Goal: Transaction & Acquisition: Purchase product/service

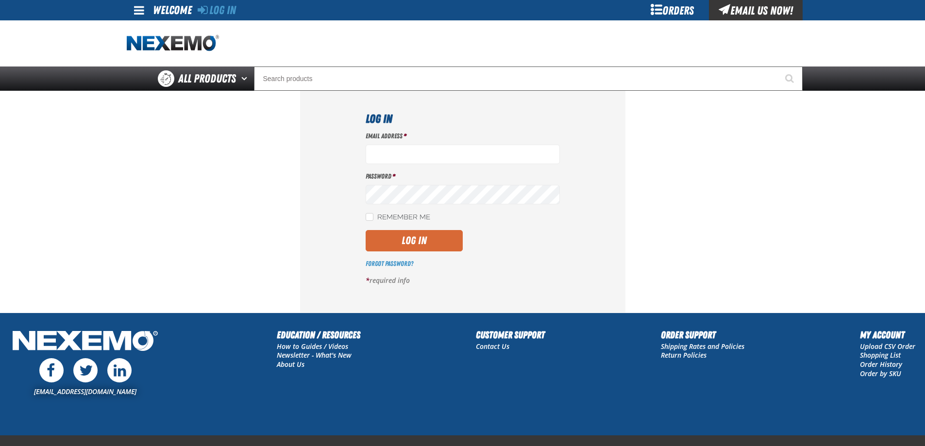
type input "[EMAIL_ADDRESS][DOMAIN_NAME]"
click at [411, 237] on button "Log In" at bounding box center [414, 240] width 97 height 21
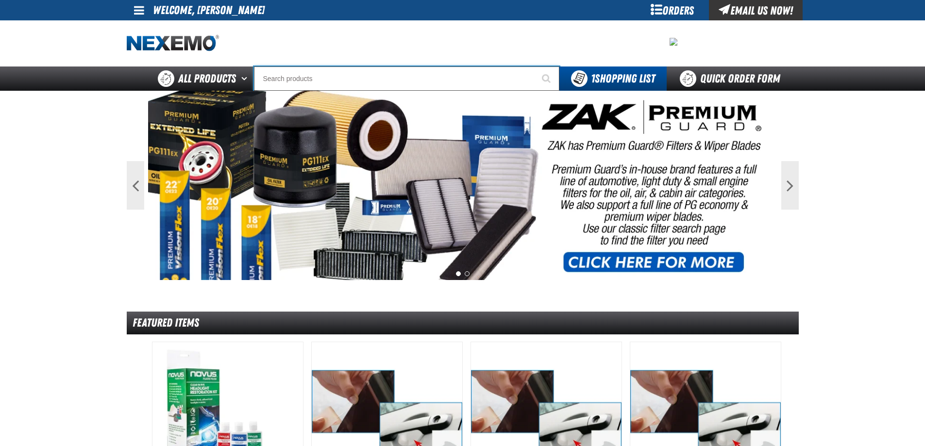
click at [304, 85] on input "Search" at bounding box center [406, 79] width 305 height 24
type input "C"
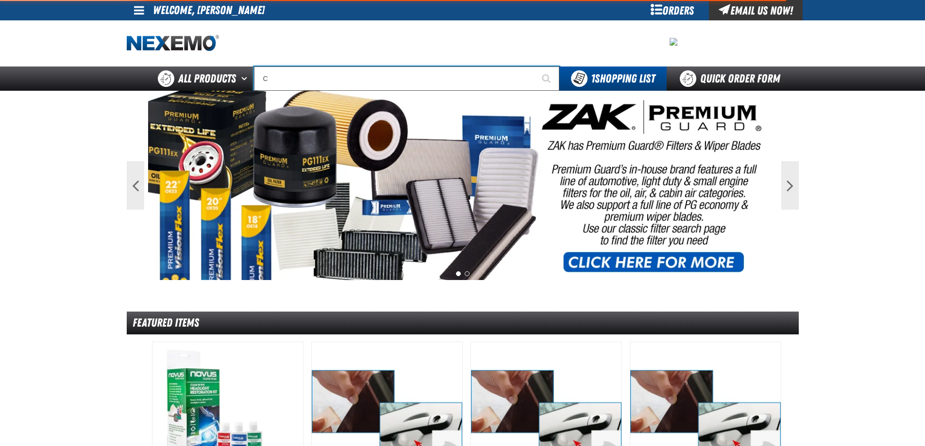
type input "C Alkaline Battery 1.5 Volt (12 per pack)"
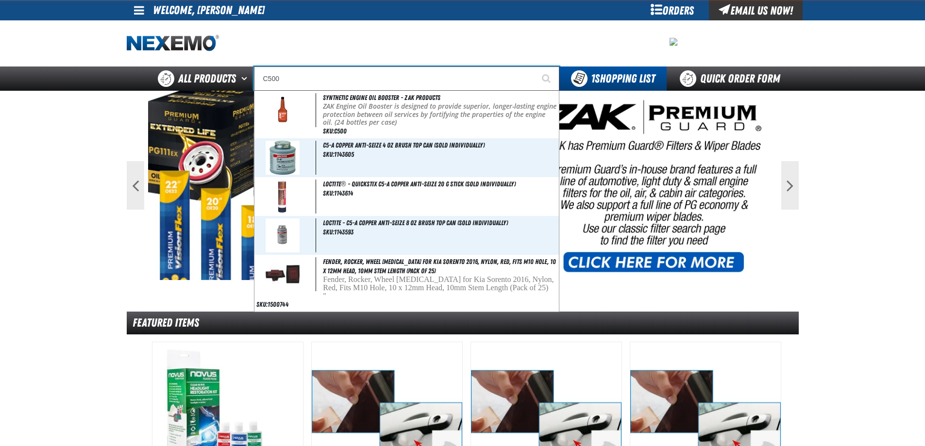
type input "C500"
click at [535, 67] on button "Start Searching" at bounding box center [547, 79] width 24 height 24
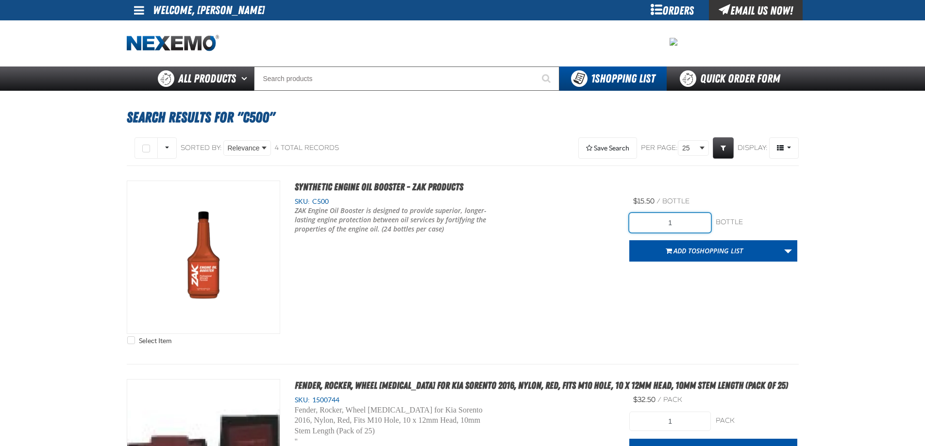
drag, startPoint x: 661, startPoint y: 217, endPoint x: 687, endPoint y: 217, distance: 25.7
click at [687, 217] on input "1" at bounding box center [670, 222] width 82 height 19
click at [605, 263] on div "Select Item Synthetic Engine Oil Booster - ZAK Products SKU: C500" at bounding box center [463, 265] width 672 height 169
click at [660, 247] on button "Add to Shopping List" at bounding box center [704, 250] width 150 height 21
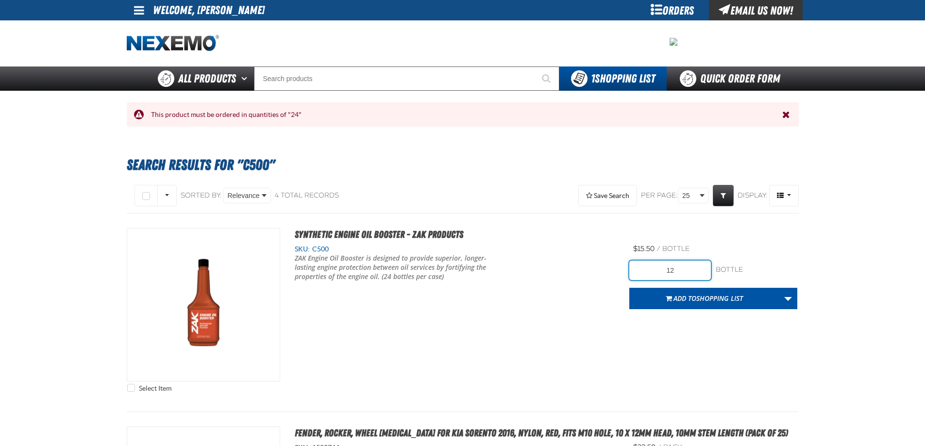
drag, startPoint x: 668, startPoint y: 265, endPoint x: 684, endPoint y: 263, distance: 16.6
click at [684, 262] on input "12" at bounding box center [670, 270] width 82 height 19
type input "24"
click at [675, 329] on div "Select Item Synthetic Engine Oil Booster - ZAK Products SKU: C500" at bounding box center [463, 312] width 672 height 169
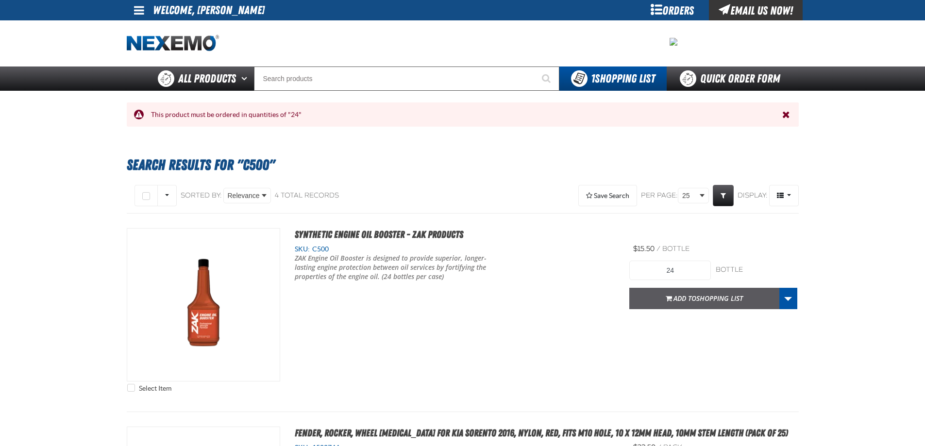
click at [680, 294] on span "Add to Shopping List" at bounding box center [708, 298] width 69 height 9
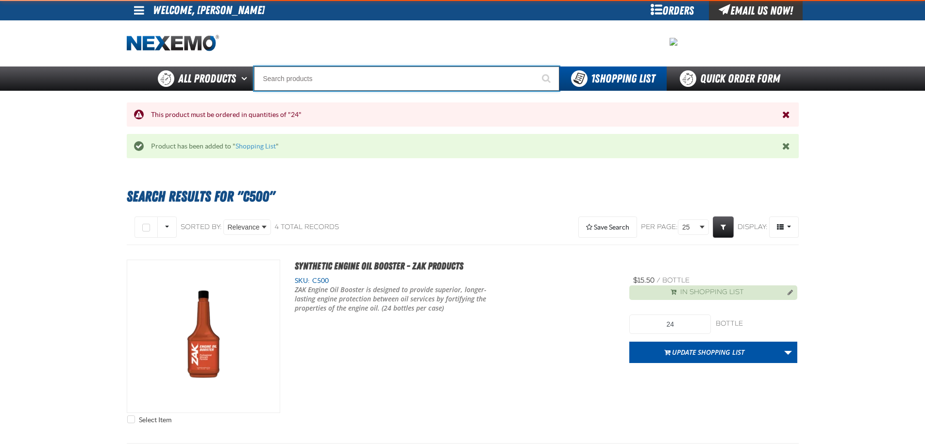
click at [274, 75] on input "Search" at bounding box center [406, 79] width 305 height 24
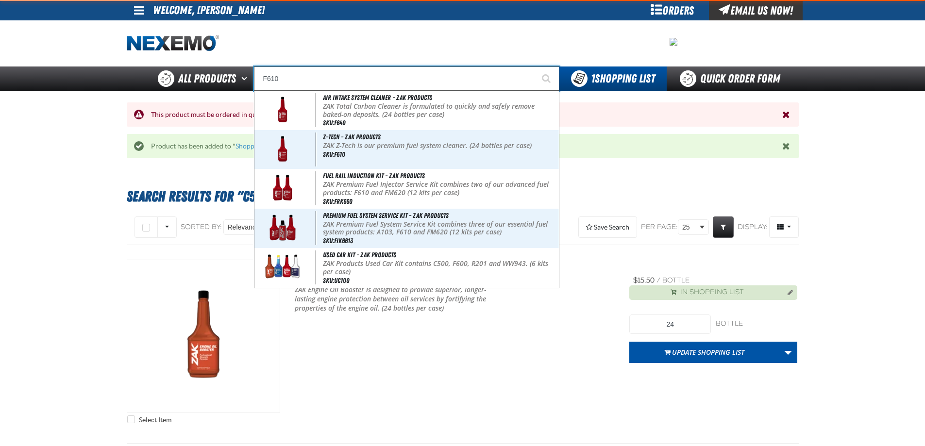
type input "F610"
click at [535, 67] on button "Start Searching" at bounding box center [547, 79] width 24 height 24
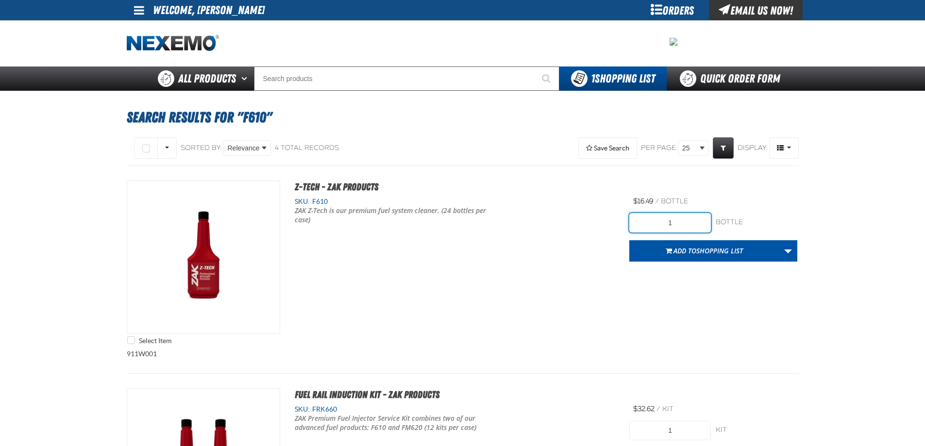
click at [694, 220] on input "1" at bounding box center [670, 222] width 82 height 19
type input "24"
click at [717, 344] on div "Select Item Z-Tech - ZAK Products SKU: F610 ZAK Z-Tech is our premium fuel syst…" at bounding box center [463, 265] width 672 height 169
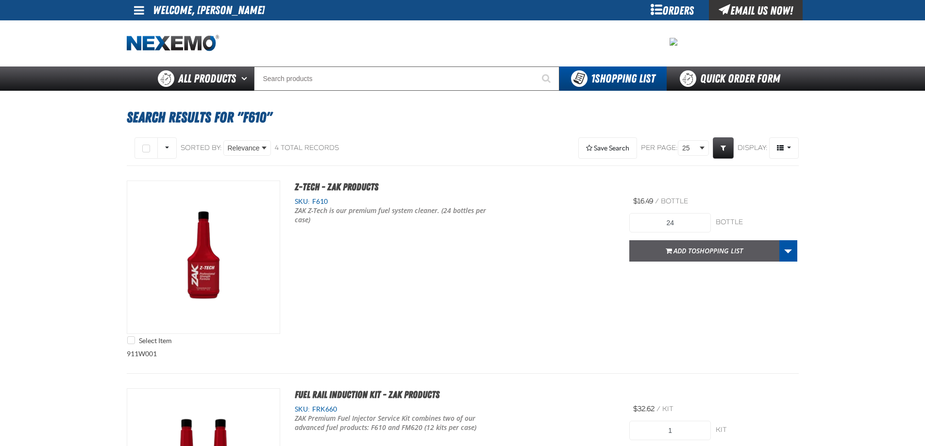
click at [688, 257] on button "Add to Shopping List" at bounding box center [704, 250] width 150 height 21
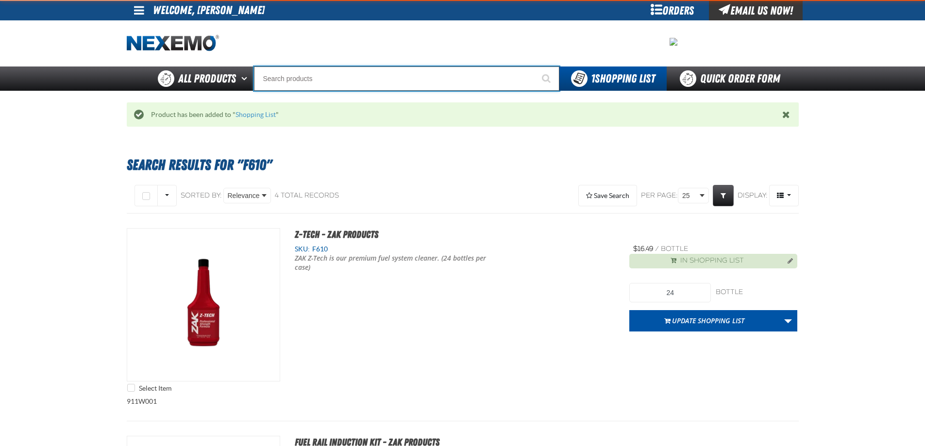
click at [303, 69] on input "Search" at bounding box center [406, 79] width 305 height 24
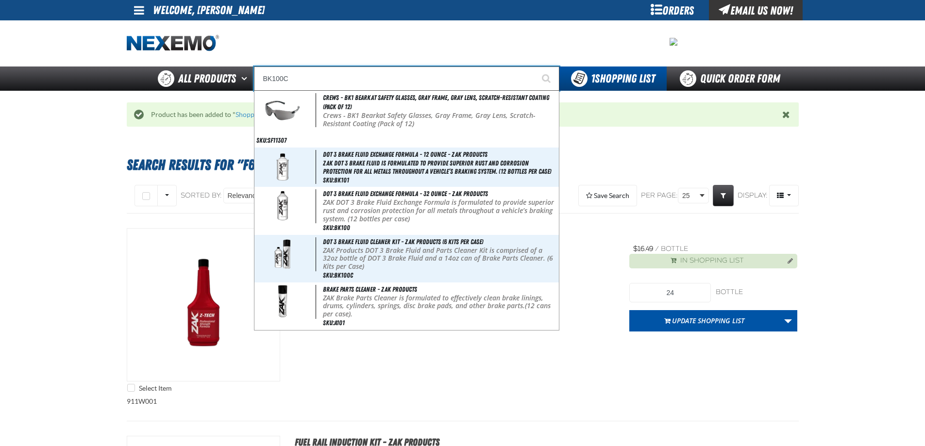
type input "BK100C"
click at [535, 67] on button "Start Searching" at bounding box center [547, 79] width 24 height 24
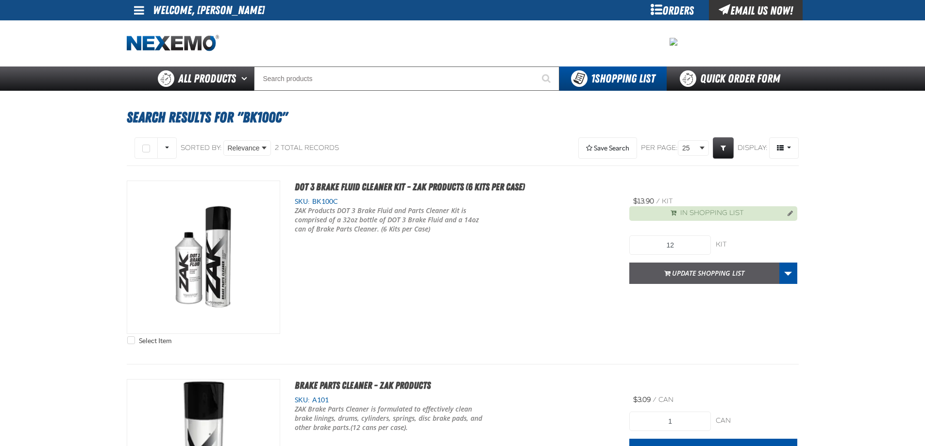
click at [690, 276] on button "Update Shopping List" at bounding box center [704, 273] width 150 height 21
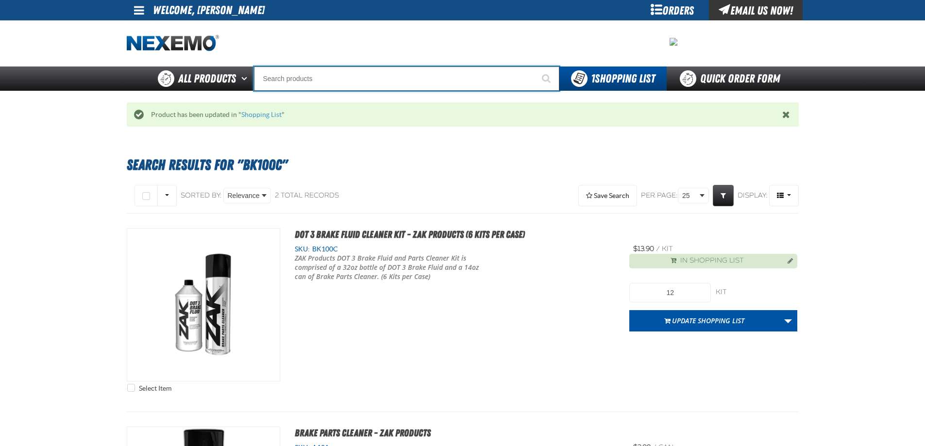
click at [365, 84] on input "Search" at bounding box center [406, 79] width 305 height 24
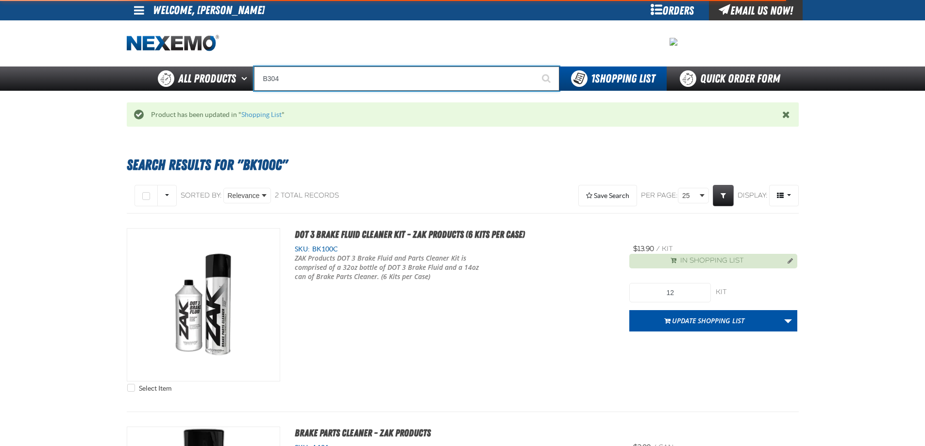
type input "B304"
click at [535, 67] on button "Start Searching" at bounding box center [547, 79] width 24 height 24
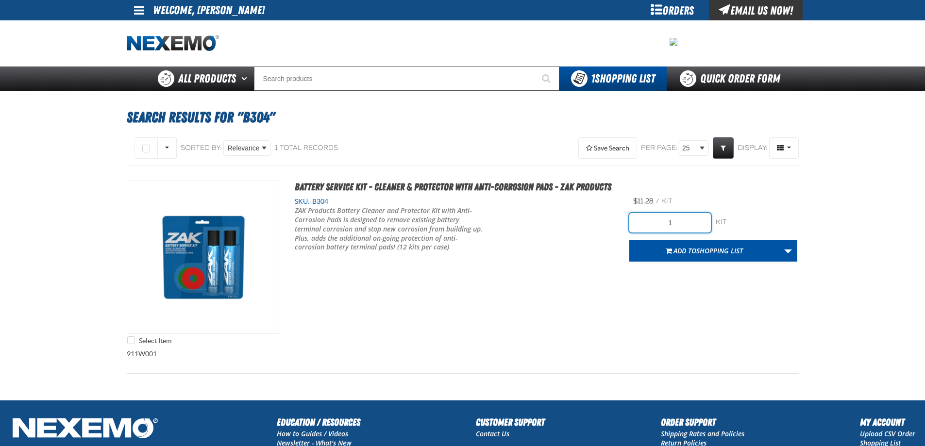
click at [691, 223] on input "1" at bounding box center [670, 222] width 82 height 19
type input "12"
click at [577, 262] on div "SKU: B304 ZAK Products Battery Cleaner and Protector Kit with Anti-Corrosion Pa…" at bounding box center [455, 231] width 350 height 68
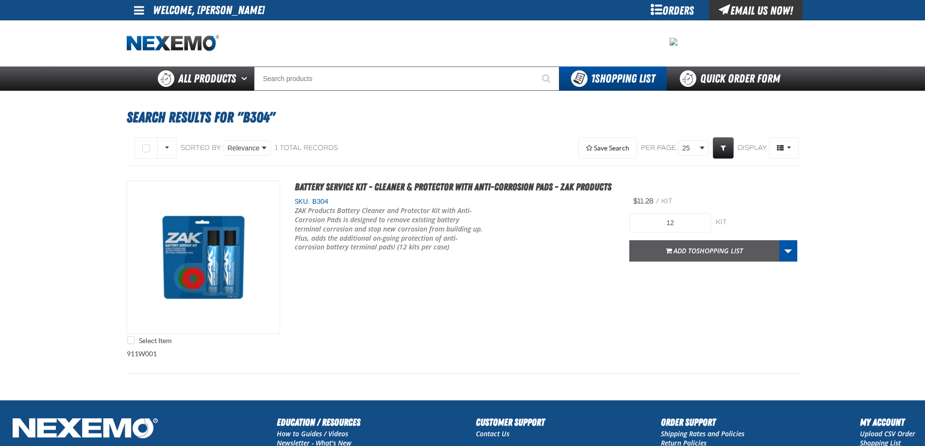
click at [686, 253] on span "Add to Shopping List" at bounding box center [708, 250] width 69 height 9
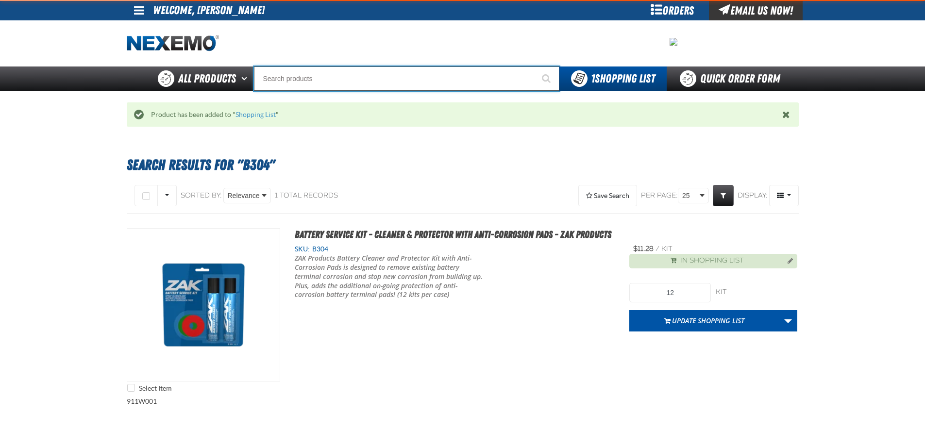
click at [292, 77] on input "Search" at bounding box center [406, 79] width 305 height 24
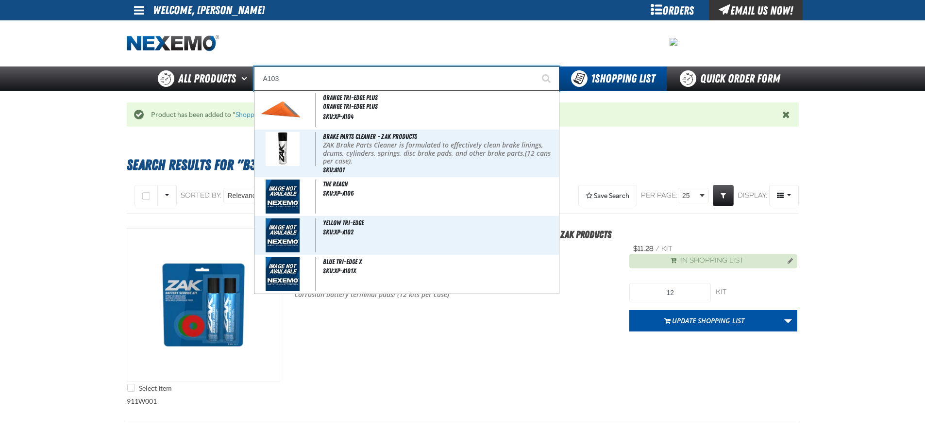
type input "A103"
click at [535, 67] on button "Start Searching" at bounding box center [547, 79] width 24 height 24
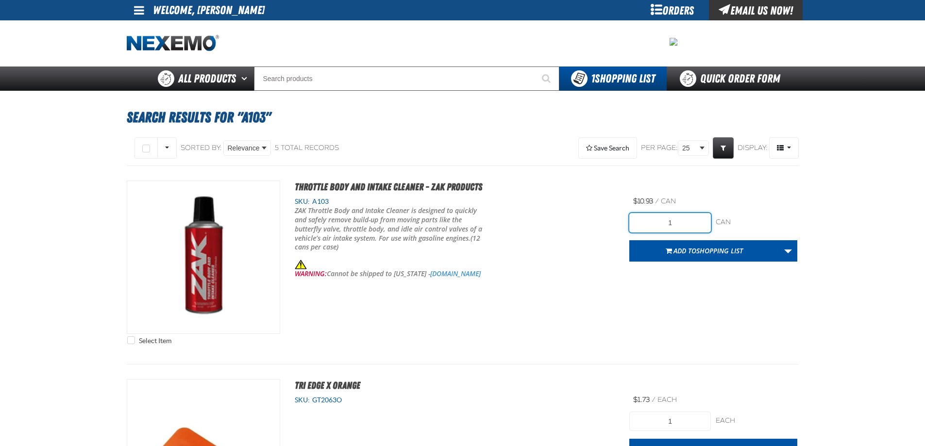
drag, startPoint x: 668, startPoint y: 217, endPoint x: 679, endPoint y: 218, distance: 10.7
click at [679, 218] on input "1" at bounding box center [670, 222] width 82 height 19
type input "12"
click at [586, 255] on div "ZAK Throttle Body and Intake Cleaner is designed to quickly and safely remove b…" at bounding box center [455, 242] width 321 height 72
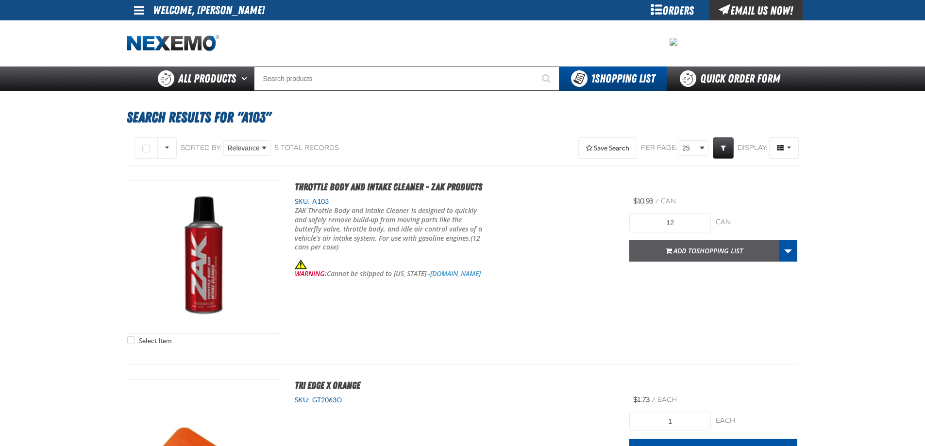
click at [711, 254] on span "Shopping List" at bounding box center [719, 250] width 47 height 9
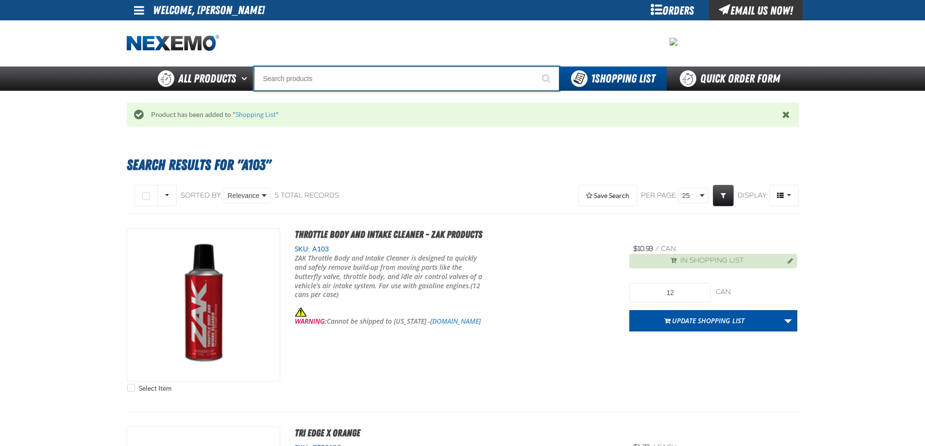
click at [298, 78] on input "Search" at bounding box center [406, 79] width 305 height 24
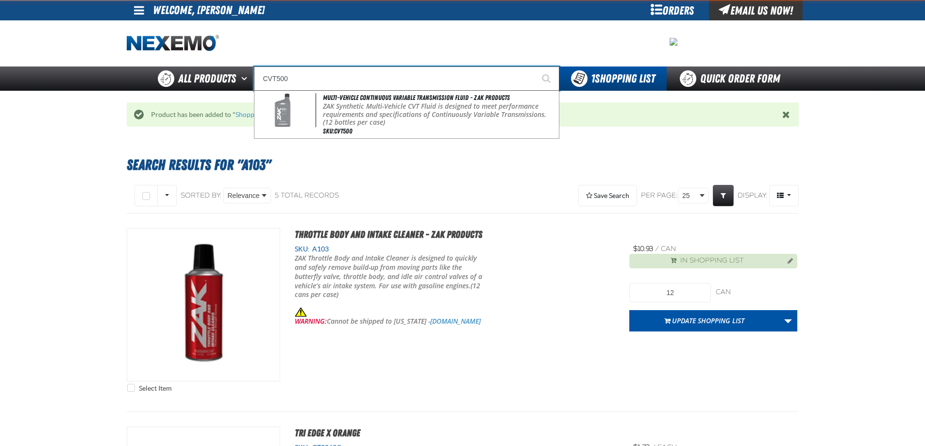
type input "CVT500"
click at [535, 67] on button "Start Searching" at bounding box center [547, 79] width 24 height 24
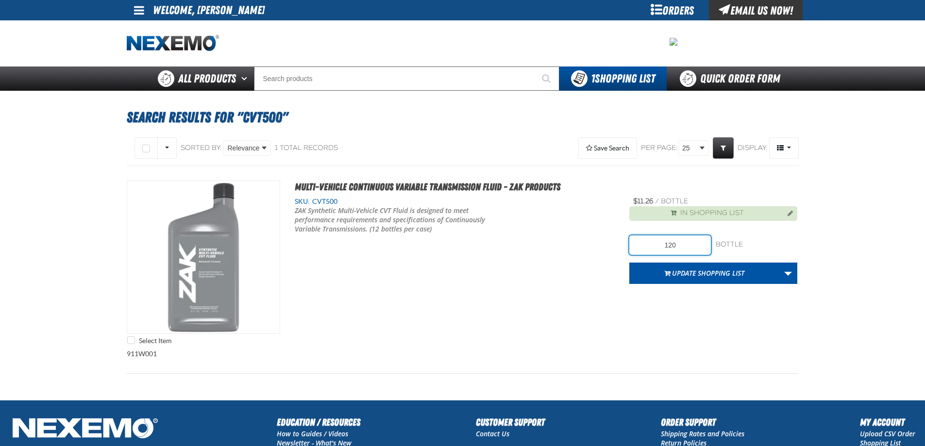
drag, startPoint x: 666, startPoint y: 245, endPoint x: 681, endPoint y: 245, distance: 14.6
click at [681, 245] on input "120" at bounding box center [670, 245] width 82 height 19
type input "60"
drag, startPoint x: 655, startPoint y: 317, endPoint x: 657, endPoint y: 312, distance: 5.2
click at [655, 317] on div "Select Item Multi-Vehicle Continuous Variable Transmission Fluid - ZAK Products…" at bounding box center [463, 265] width 672 height 169
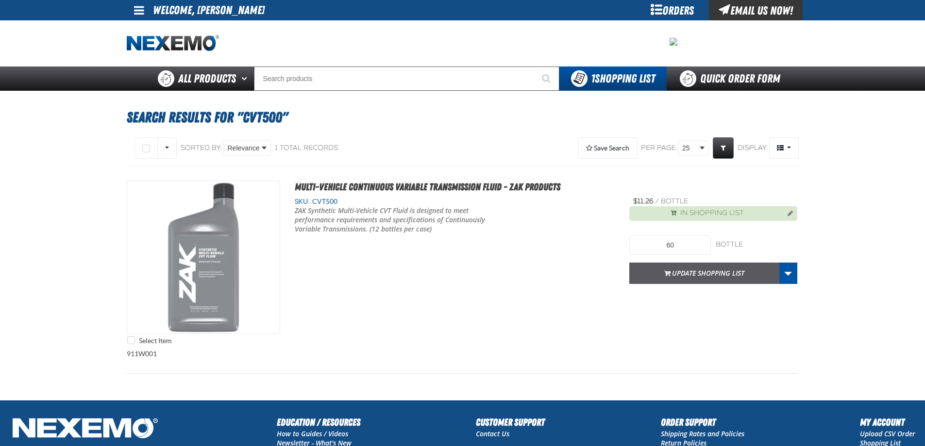
click at [688, 272] on button "Update Shopping List" at bounding box center [704, 273] width 150 height 21
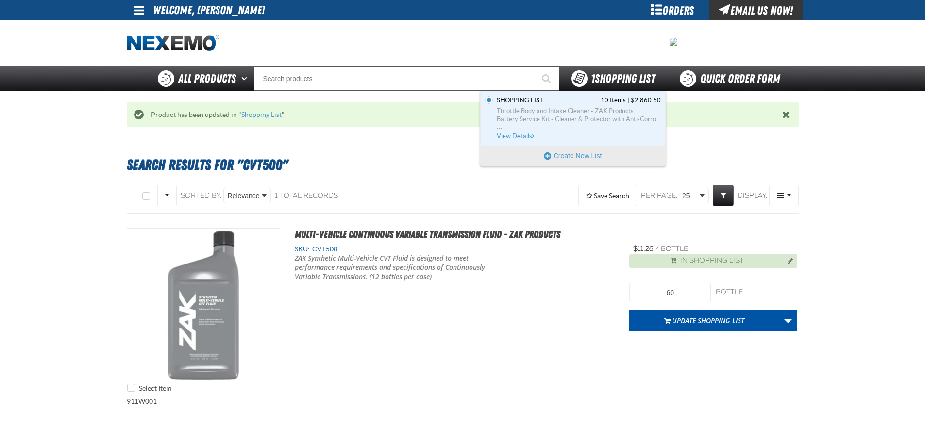
click at [604, 84] on span "1 Shopping List" at bounding box center [623, 79] width 64 height 14
click at [578, 97] on span "Shopping List 10 Items | $2,860.50" at bounding box center [579, 100] width 164 height 9
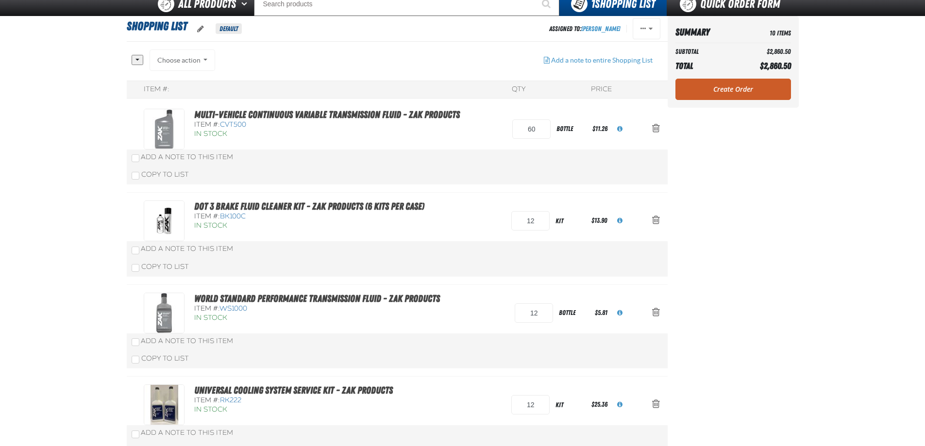
scroll to position [97, 0]
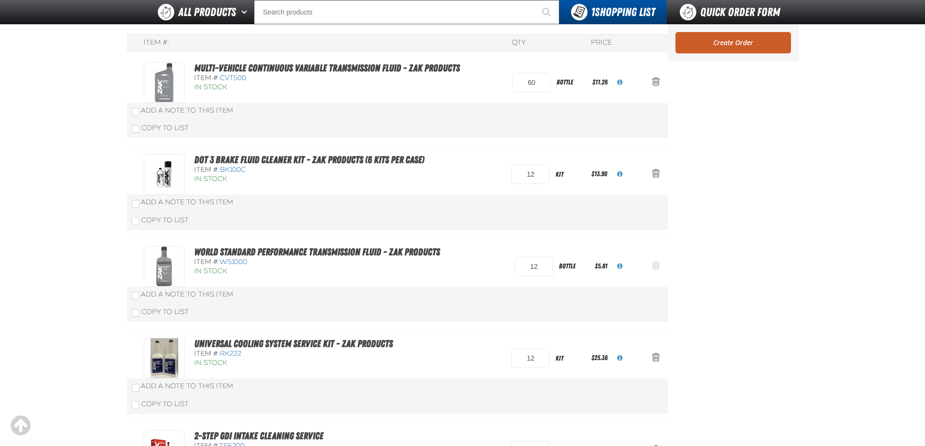
click at [658, 262] on span "Action Remove World Standard Performance Transmission Fluid - ZAK Products from…" at bounding box center [656, 266] width 8 height 10
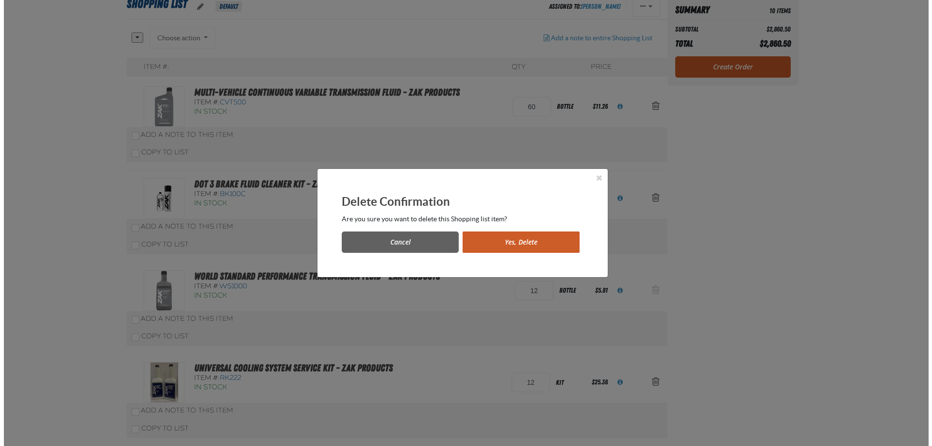
scroll to position [0, 0]
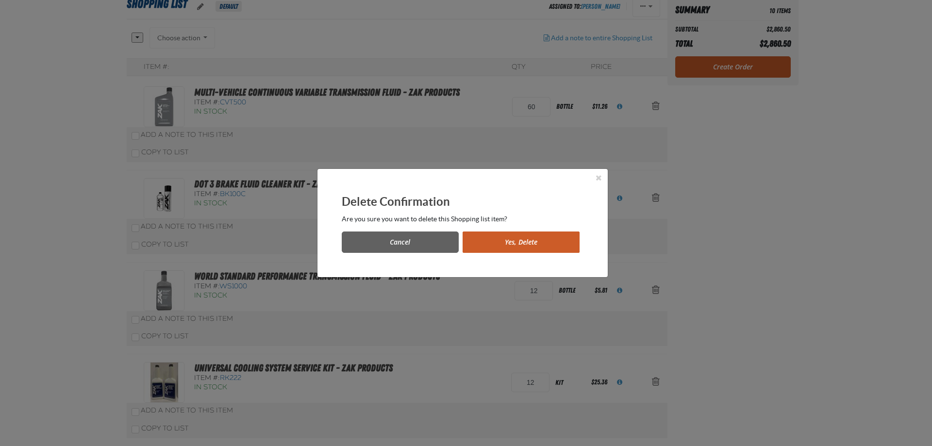
click at [500, 241] on button "Yes, Delete" at bounding box center [521, 242] width 117 height 21
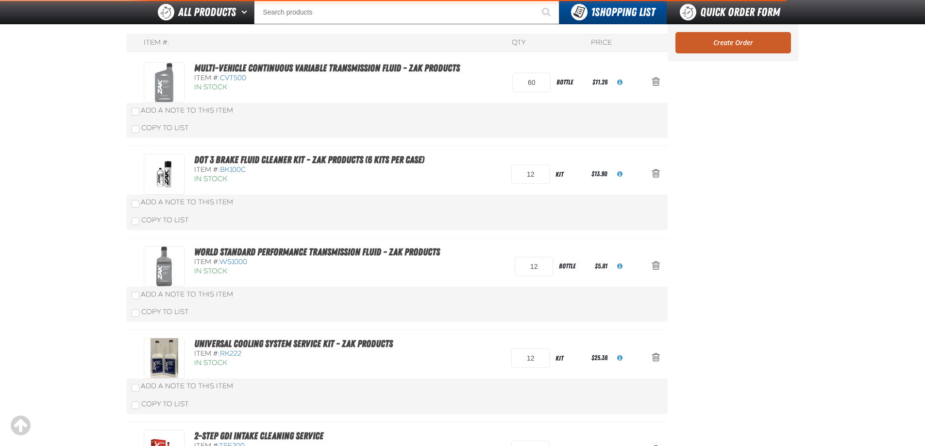
scroll to position [145, 0]
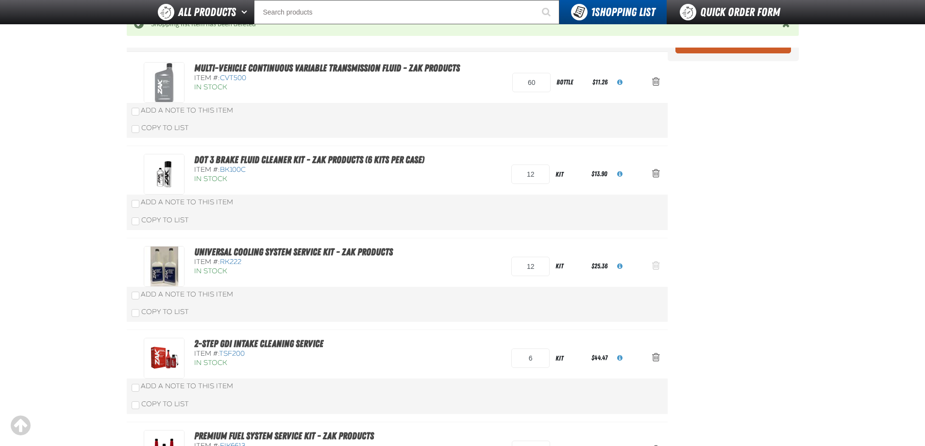
click at [656, 268] on span "Action Remove Universal Cooling System Service Kit - ZAK Products from Shopping…" at bounding box center [656, 266] width 8 height 10
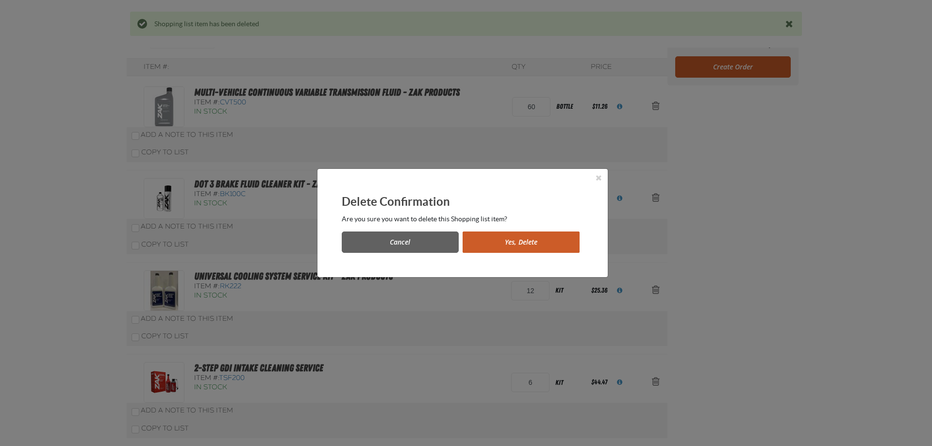
click at [491, 243] on button "Yes, Delete" at bounding box center [521, 242] width 117 height 21
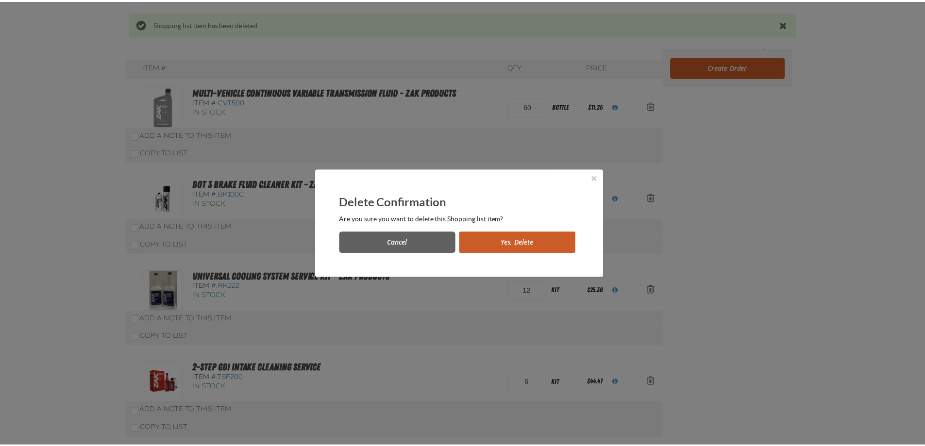
scroll to position [145, 0]
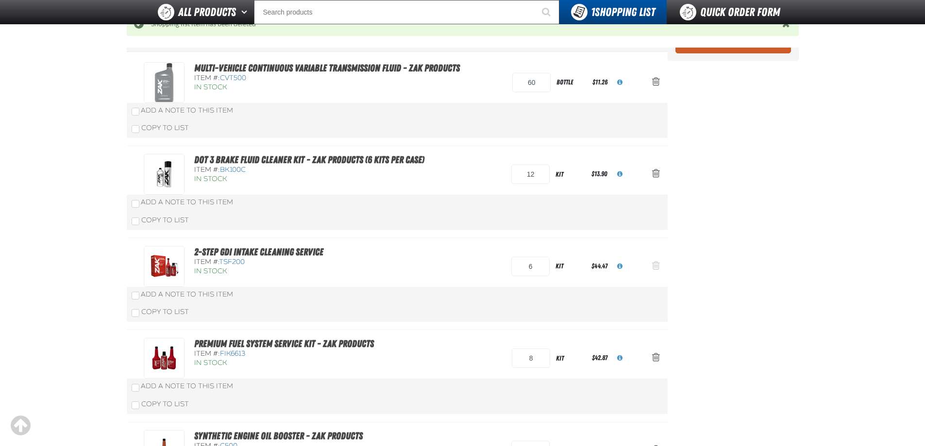
click at [657, 262] on span "Action Remove 2-Step GDI Intake Cleaning Service from Shopping List" at bounding box center [656, 266] width 8 height 10
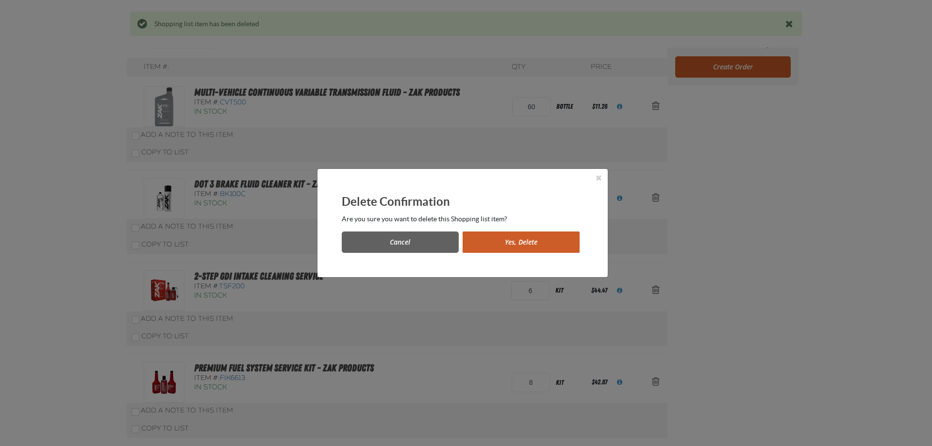
click at [517, 241] on button "Yes, Delete" at bounding box center [521, 242] width 117 height 21
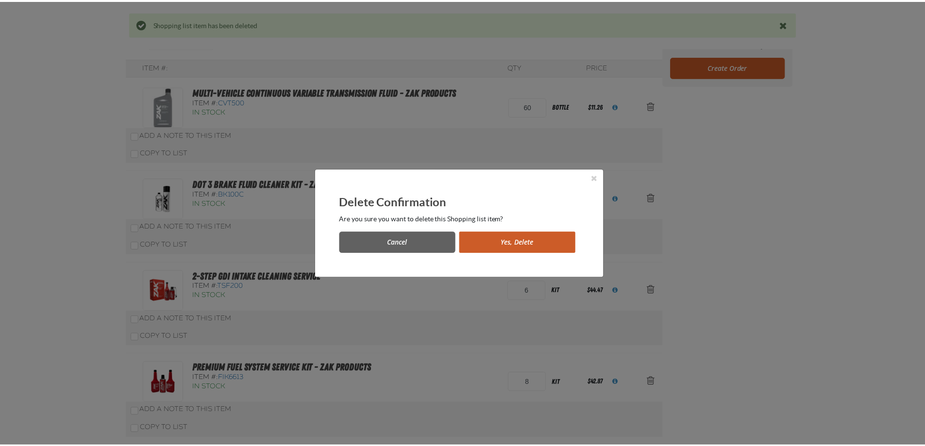
scroll to position [145, 0]
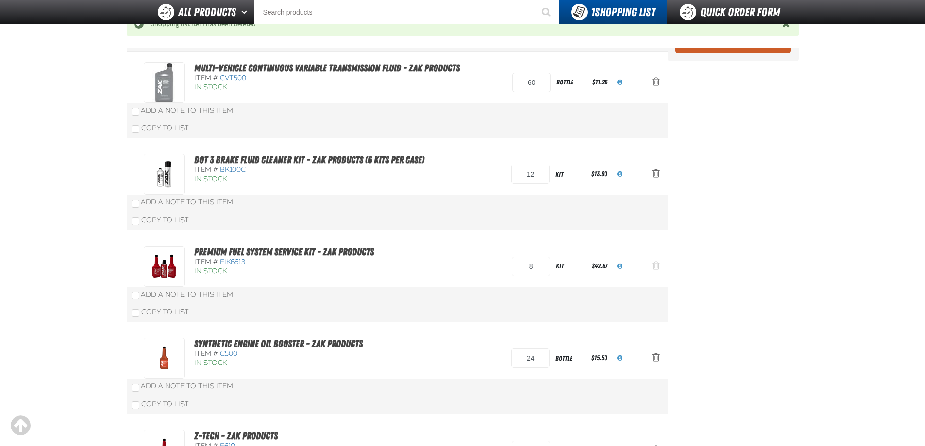
click at [653, 265] on span "Action Remove Premium Fuel System Service Kit - ZAK Products from Shopping List" at bounding box center [656, 266] width 8 height 10
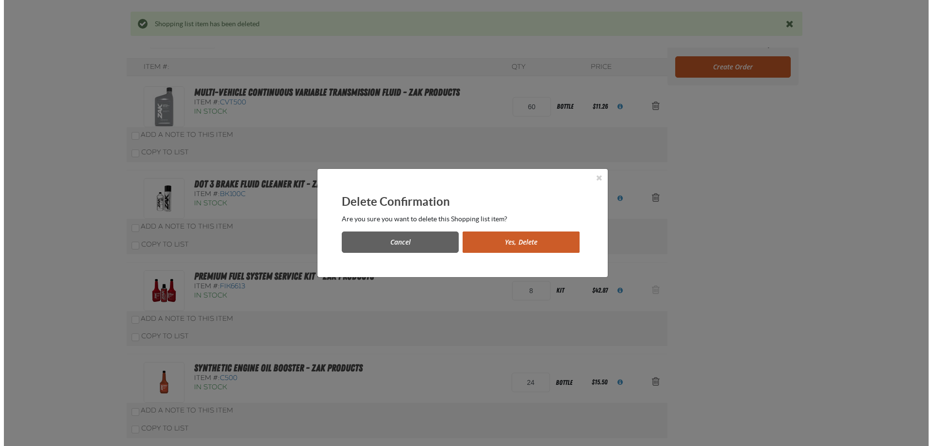
scroll to position [0, 0]
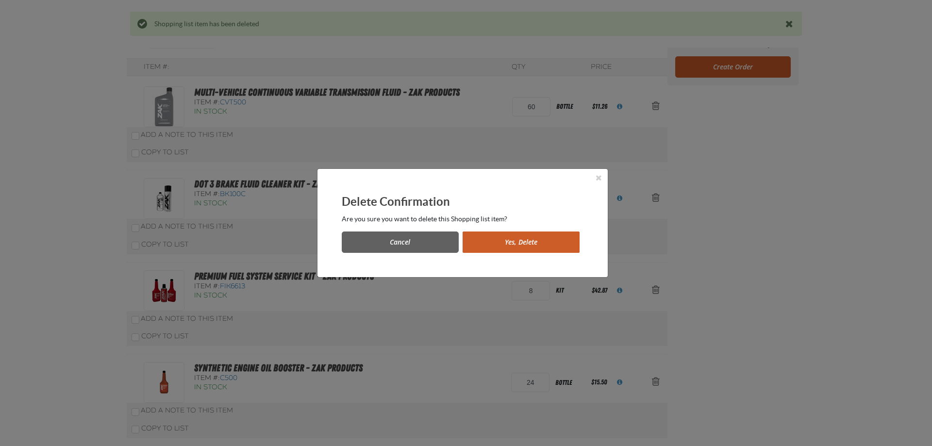
click at [504, 239] on button "Yes, Delete" at bounding box center [521, 242] width 117 height 21
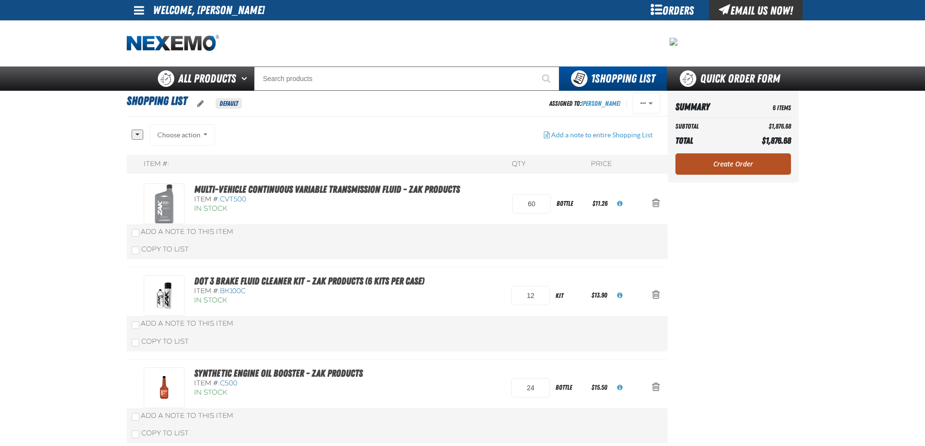
click at [733, 165] on link "Create Order" at bounding box center [734, 163] width 116 height 21
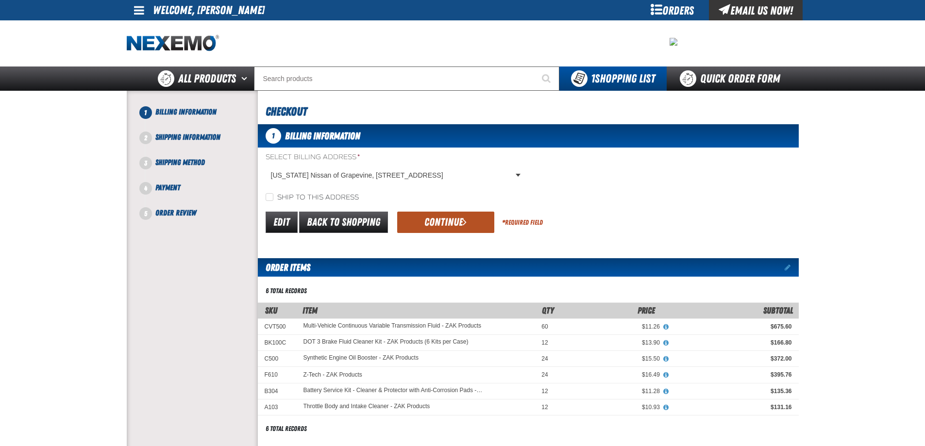
click at [452, 215] on button "Continue" at bounding box center [445, 222] width 97 height 21
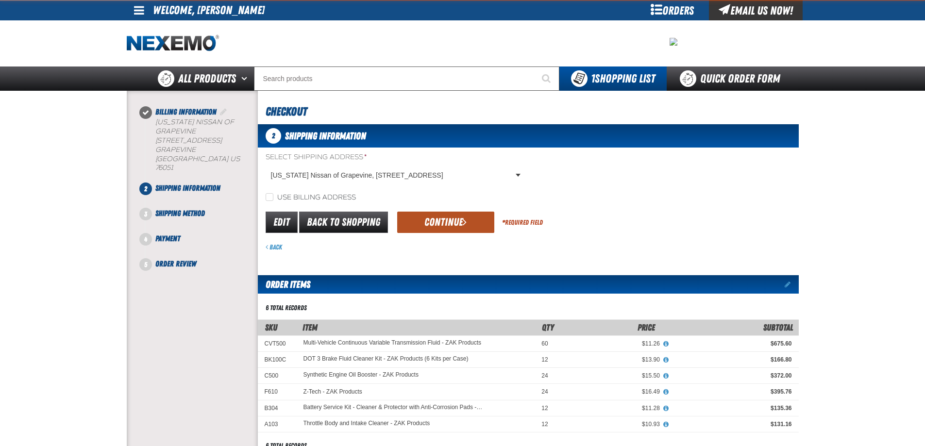
click at [421, 219] on button "Continue" at bounding box center [445, 222] width 97 height 21
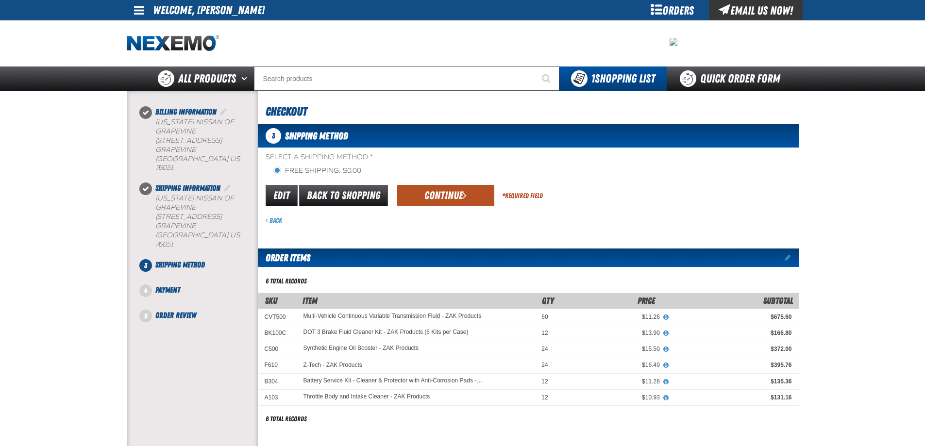
click at [437, 188] on button "Continue" at bounding box center [445, 195] width 97 height 21
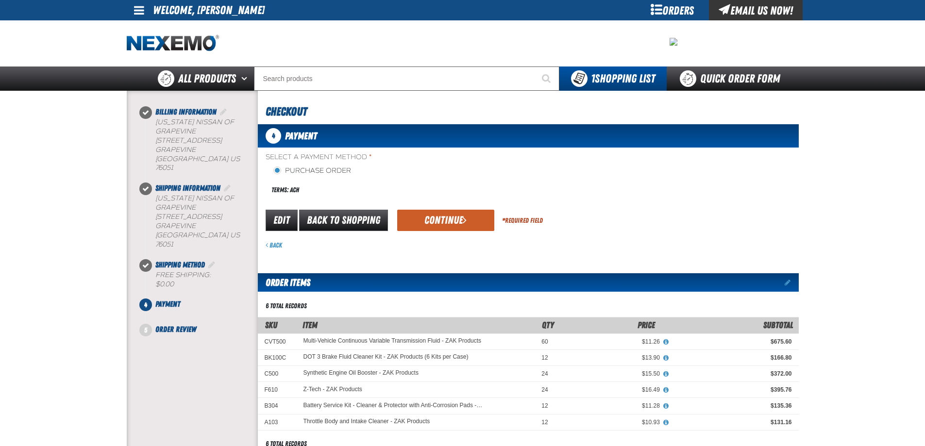
click at [440, 232] on div "Edit Back to Shopping Continue * Required Field" at bounding box center [528, 220] width 541 height 25
click at [444, 225] on button "Continue" at bounding box center [445, 220] width 97 height 21
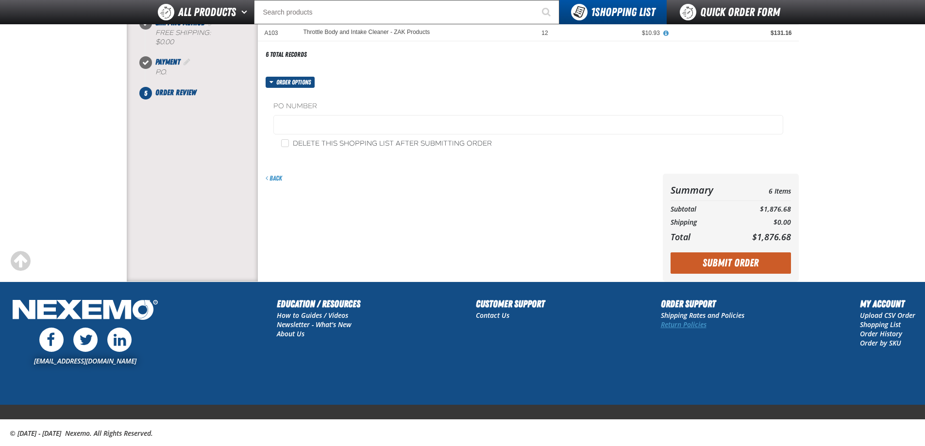
scroll to position [239, 0]
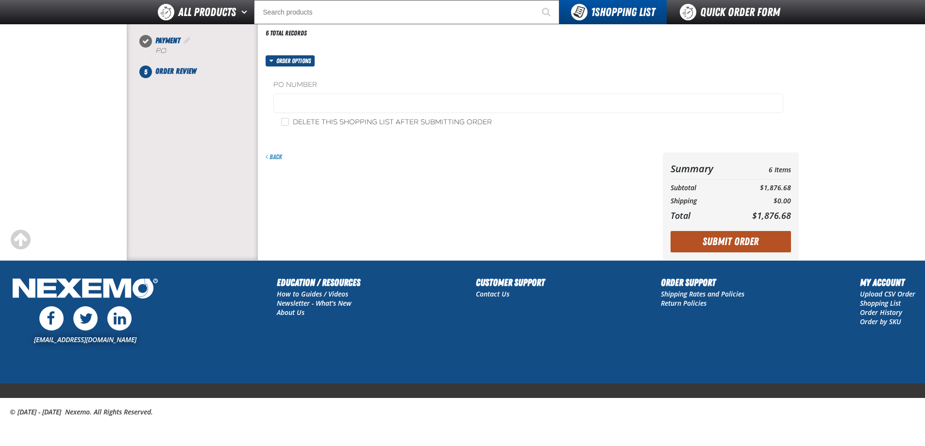
click at [713, 244] on button "Submit Order" at bounding box center [731, 241] width 120 height 21
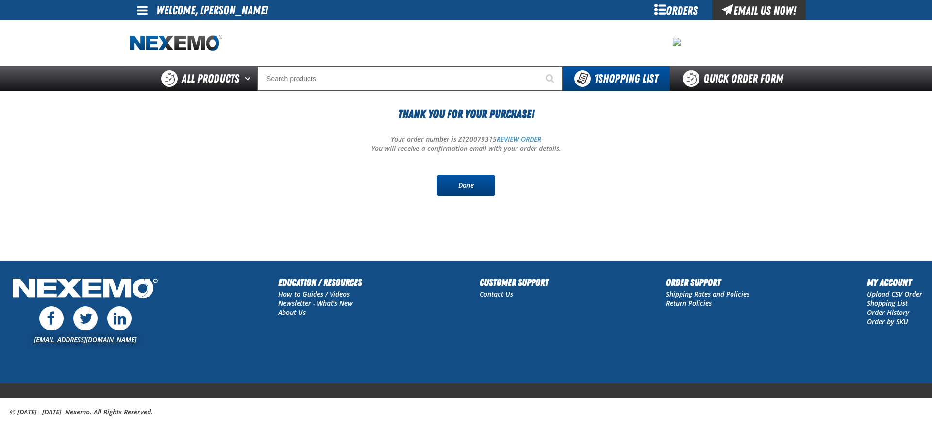
click at [464, 191] on link "Done" at bounding box center [466, 185] width 58 height 21
